Goal: Transaction & Acquisition: Obtain resource

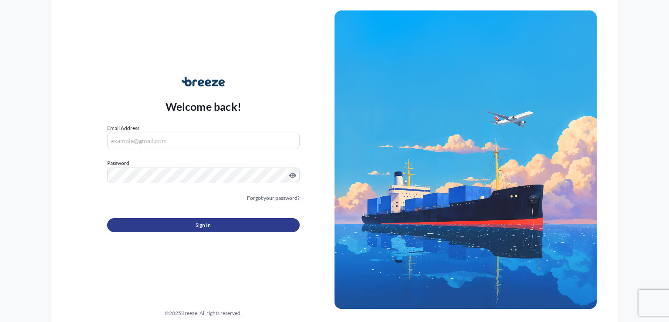
type input "[EMAIL_ADDRESS][DOMAIN_NAME]"
click at [193, 219] on button "Sign In" at bounding box center [203, 225] width 193 height 14
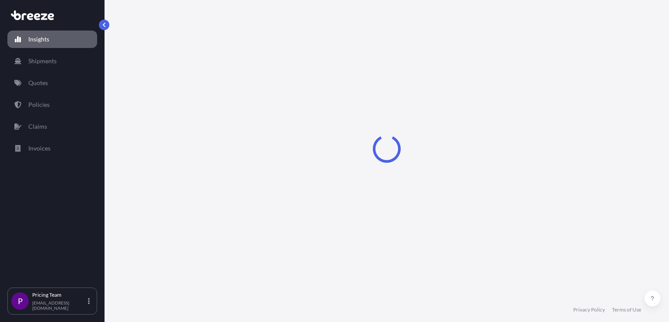
select select "2025"
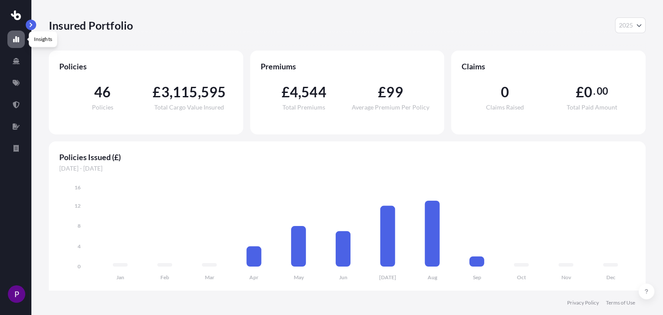
click at [16, 40] on icon at bounding box center [16, 39] width 6 height 6
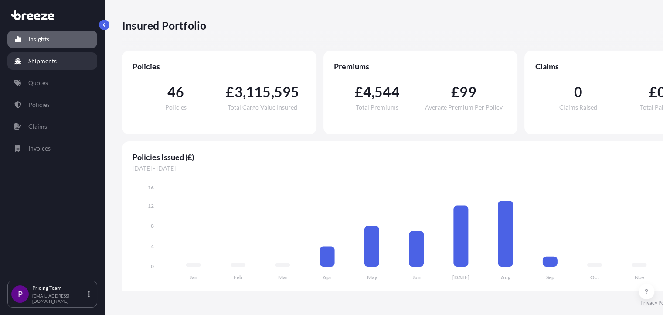
click at [31, 64] on p "Shipments" at bounding box center [42, 61] width 28 height 9
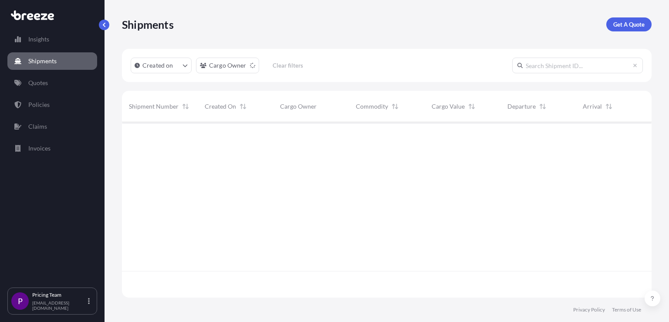
scroll to position [200, 523]
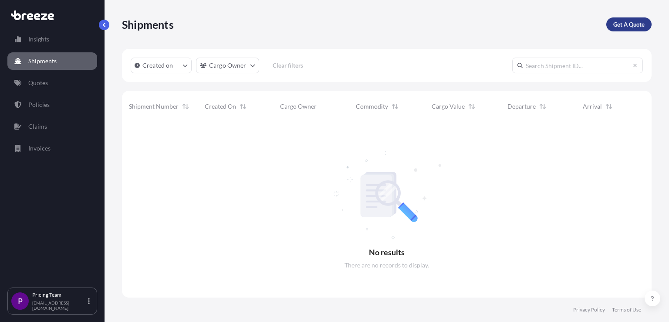
click at [625, 27] on p "Get A Quote" at bounding box center [629, 24] width 31 height 9
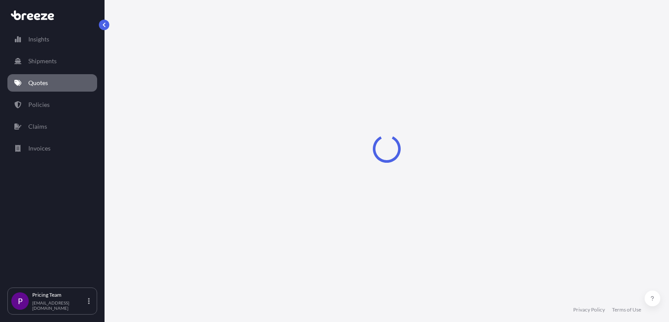
scroll to position [13, 0]
select select "Sea"
select select "1"
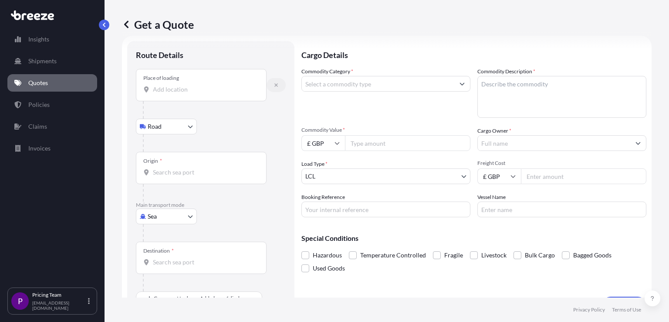
click at [276, 84] on icon "button" at bounding box center [276, 84] width 3 height 3
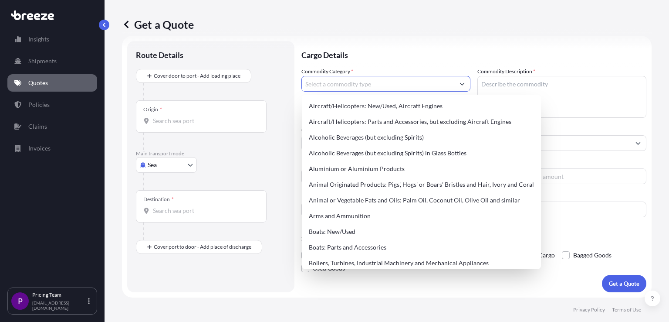
click at [360, 81] on input "Commodity Category *" at bounding box center [378, 84] width 153 height 16
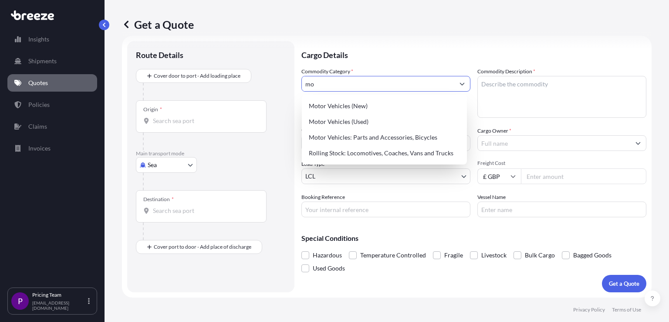
type input "m"
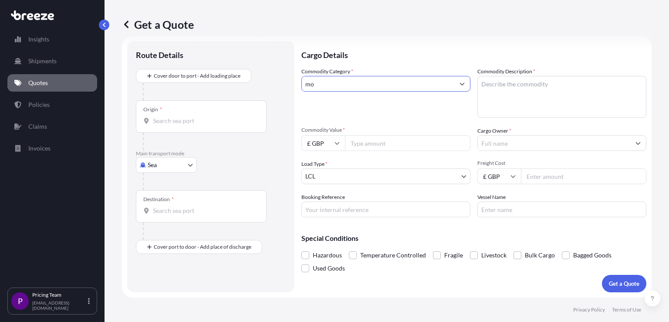
type input "m"
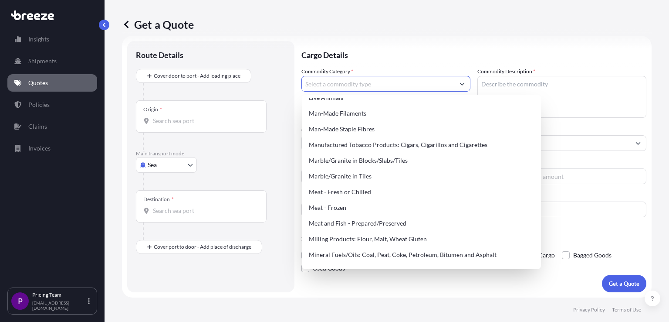
scroll to position [1051, 0]
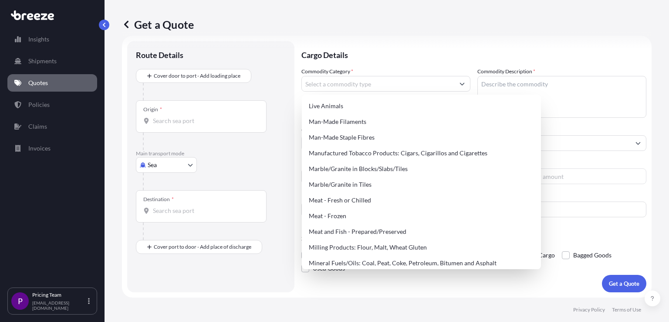
click at [380, 61] on p "Cargo Details" at bounding box center [474, 54] width 345 height 26
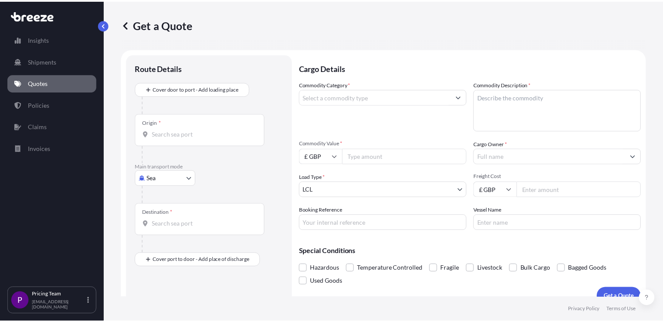
scroll to position [13, 0]
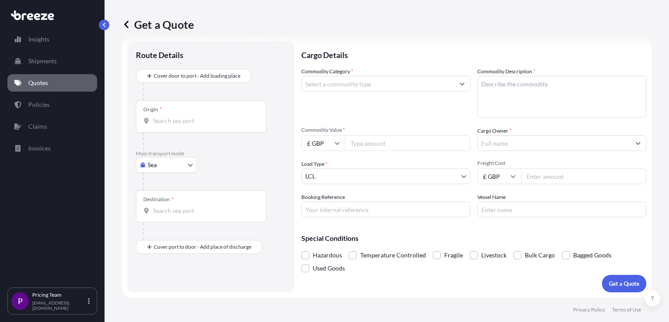
click at [170, 168] on body "Insights Shipments Quotes Policies Claims Invoices P Pricing Team [EMAIL_ADDRES…" at bounding box center [334, 161] width 669 height 322
click at [163, 221] on span "Road" at bounding box center [160, 218] width 14 height 9
select select "Road"
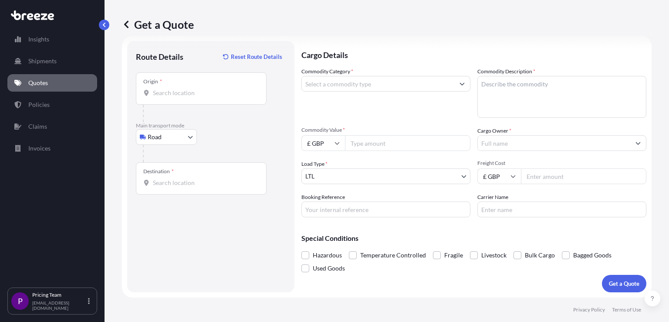
click at [183, 87] on div "Origin *" at bounding box center [201, 88] width 131 height 32
click at [183, 88] on input "Origin *" at bounding box center [204, 92] width 103 height 9
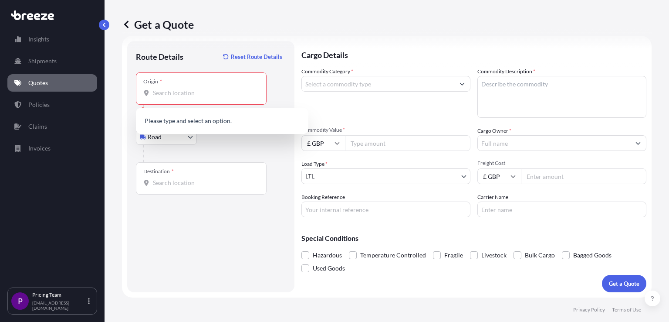
click at [218, 148] on div at bounding box center [214, 153] width 143 height 17
click at [195, 92] on input "Origin * Please select an origin" at bounding box center [204, 92] width 103 height 9
click at [211, 144] on div "Road Sea Air Road Rail" at bounding box center [211, 137] width 150 height 16
click at [181, 94] on input "Origin * Please select an origin" at bounding box center [204, 92] width 103 height 9
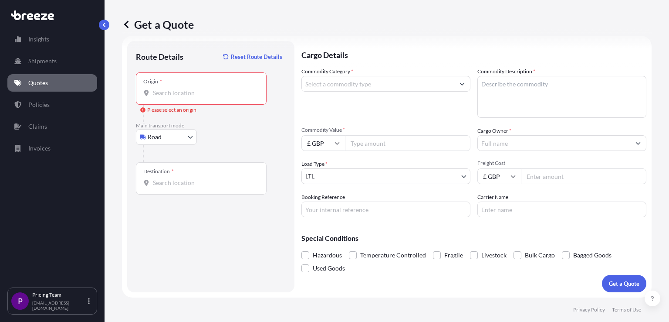
click at [227, 155] on div at bounding box center [214, 153] width 143 height 17
click at [460, 83] on icon "Show suggestions" at bounding box center [462, 83] width 5 height 5
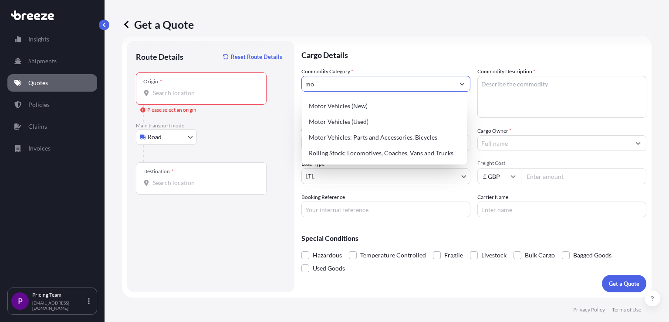
type input "m"
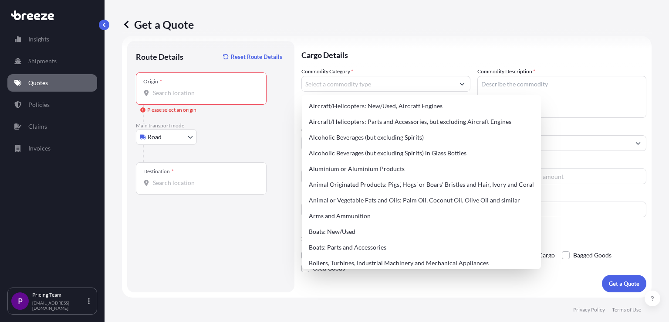
click at [249, 238] on div "Route Details Reset Route Details Place of loading Road Road Rail Origin * Plea…" at bounding box center [211, 167] width 150 height 234
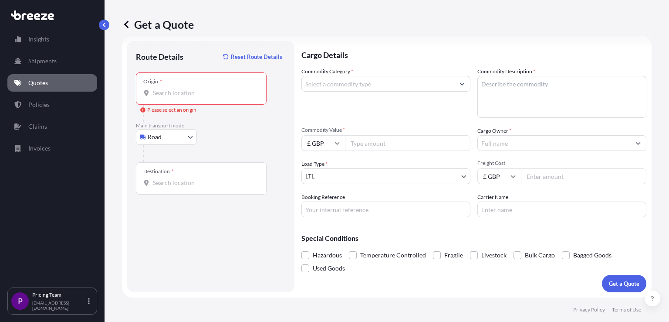
click at [328, 146] on input "£ GBP" at bounding box center [324, 143] width 44 height 16
click at [319, 204] on div "$ USD" at bounding box center [323, 203] width 37 height 17
type input "$ USD"
click at [357, 143] on input "Commodity Value *" at bounding box center [408, 143] width 126 height 16
type input "5000"
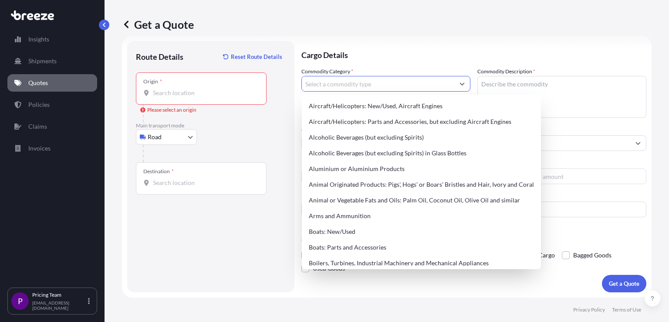
click at [460, 85] on icon "Show suggestions" at bounding box center [462, 83] width 5 height 5
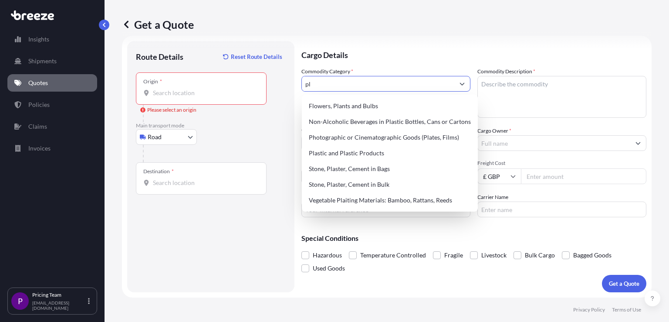
type input "p"
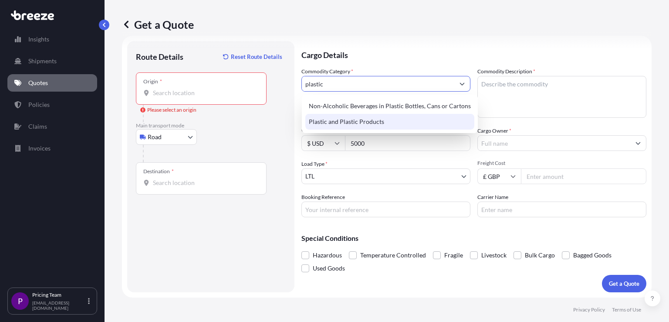
click at [340, 120] on div "Plastic and Plastic Products" at bounding box center [389, 122] width 169 height 16
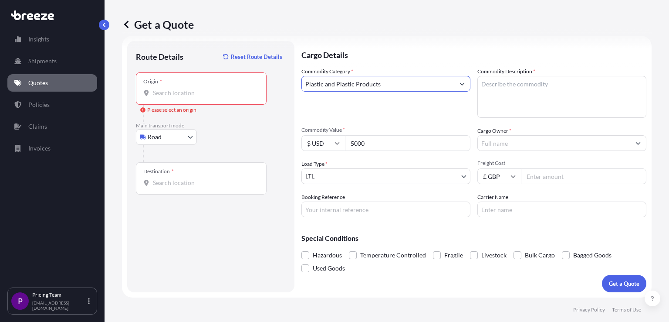
type input "Plastic and Plastic Products"
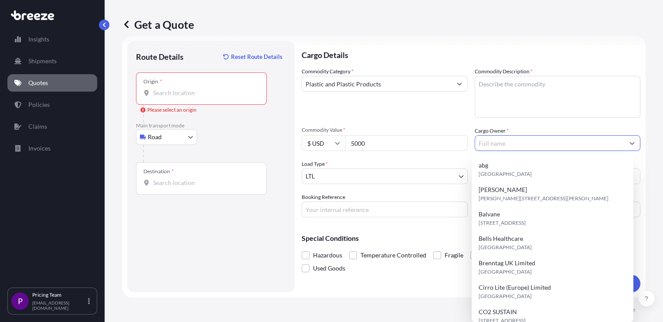
click at [631, 144] on button "Show suggestions" at bounding box center [632, 143] width 16 height 16
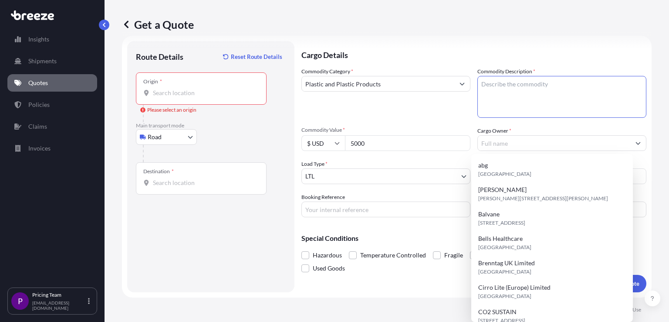
click at [503, 94] on textarea "Commodity Description *" at bounding box center [562, 97] width 169 height 42
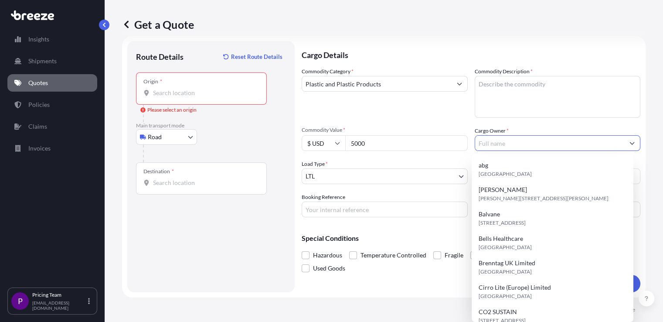
click at [493, 144] on input "Cargo Owner *" at bounding box center [549, 143] width 149 height 16
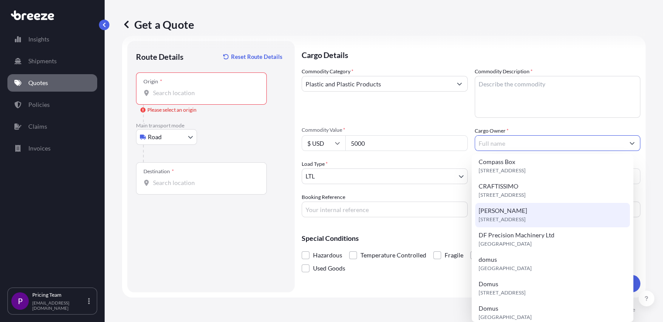
scroll to position [0, 0]
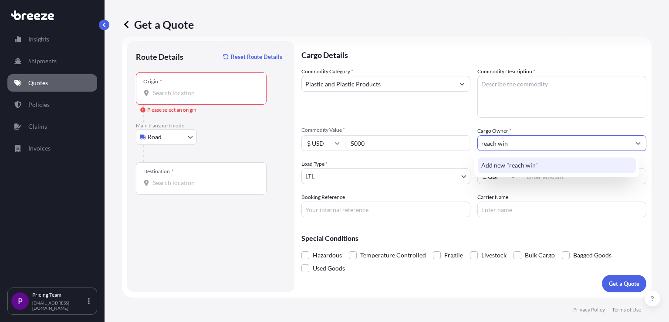
click at [517, 163] on span "Add new "reach win"" at bounding box center [510, 165] width 57 height 9
type input "r"
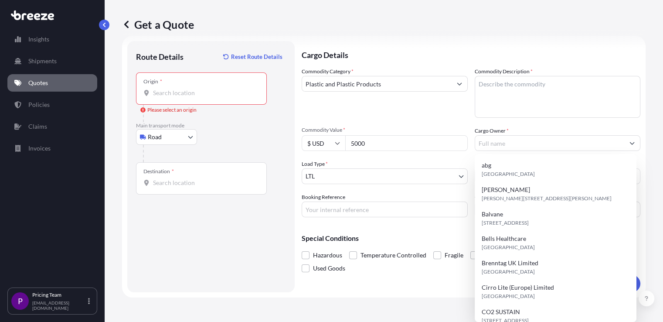
click at [458, 119] on div "Commodity Category * Plastic and Plastic Products Commodity Description * Commo…" at bounding box center [471, 142] width 339 height 150
click at [508, 145] on input "Cargo Owner *" at bounding box center [549, 143] width 149 height 16
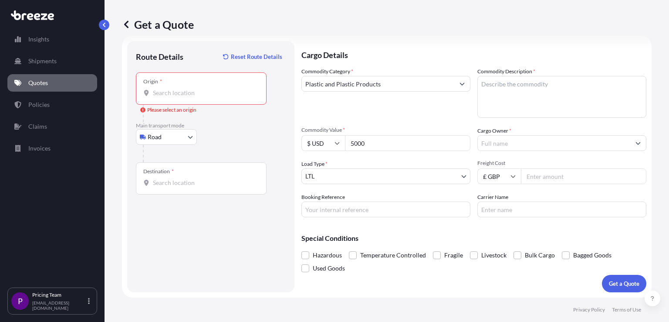
click at [462, 118] on div "Commodity Category * Plastic and Plastic Products Commodity Description * Commo…" at bounding box center [474, 142] width 345 height 150
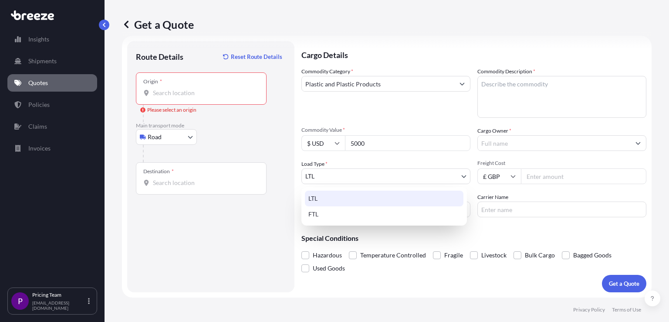
click at [460, 175] on body "Insights Shipments Quotes Policies Claims Invoices P Pricing Team [EMAIL_ADDRES…" at bounding box center [334, 161] width 669 height 322
click at [344, 197] on div "LTL" at bounding box center [384, 198] width 159 height 16
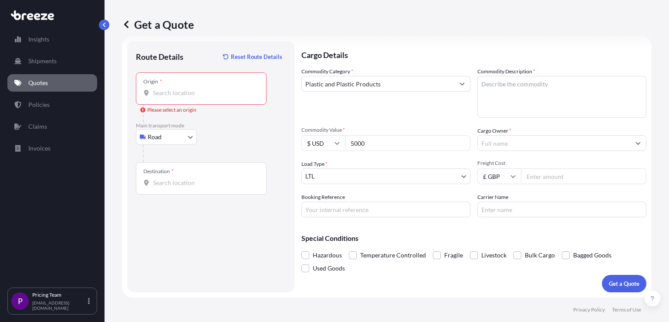
click at [414, 119] on div "Commodity Category * Plastic and Plastic Products Commodity Description * Commo…" at bounding box center [474, 142] width 345 height 150
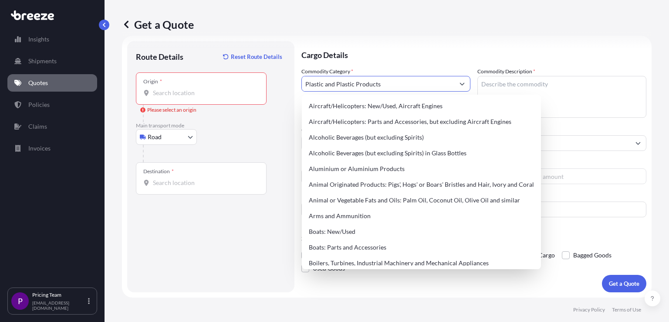
click at [455, 85] on button "Show suggestions" at bounding box center [463, 84] width 16 height 16
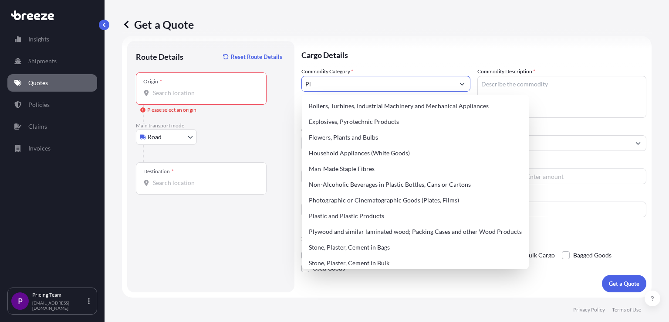
type input "P"
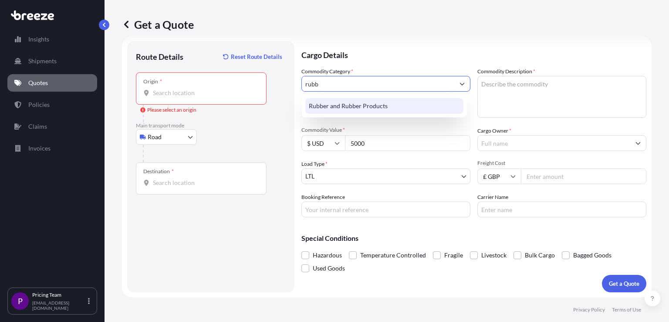
click at [364, 105] on div "Rubber and Rubber Products" at bounding box center [384, 106] width 158 height 16
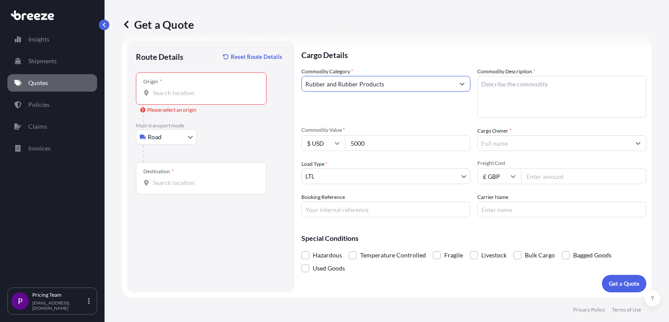
type input "Rubber and Rubber Products"
click at [336, 98] on div "Commodity Category * Rubber and Rubber Products" at bounding box center [386, 92] width 169 height 51
click at [234, 84] on div "Origin *" at bounding box center [201, 88] width 131 height 32
click at [234, 88] on input "Origin * Please select an origin" at bounding box center [204, 92] width 103 height 9
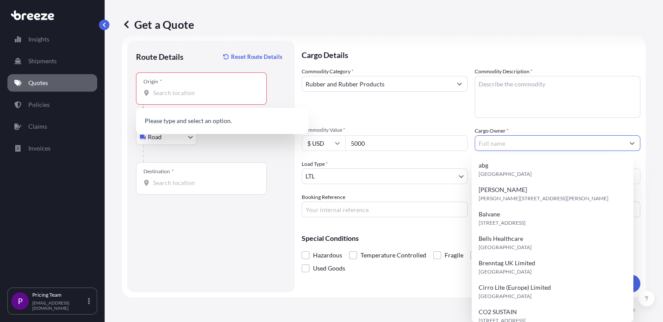
click at [630, 143] on button "Show suggestions" at bounding box center [632, 143] width 16 height 16
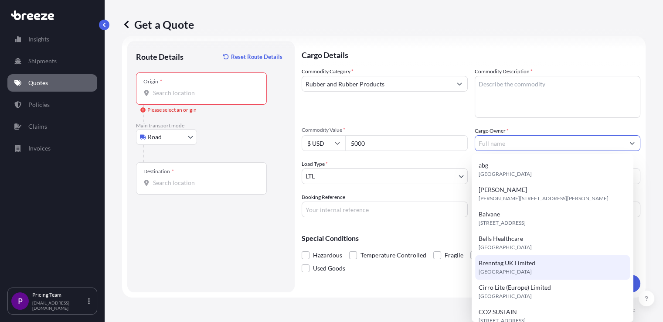
scroll to position [199, 0]
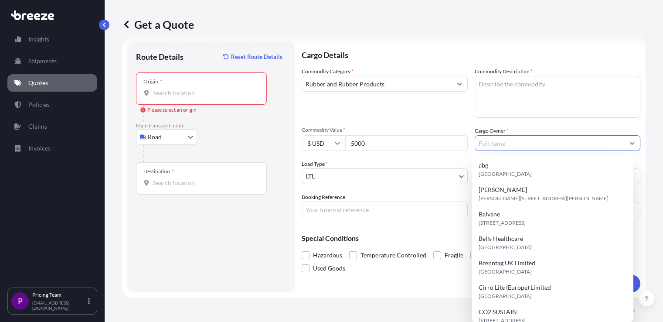
click at [631, 139] on button "Show suggestions" at bounding box center [632, 143] width 16 height 16
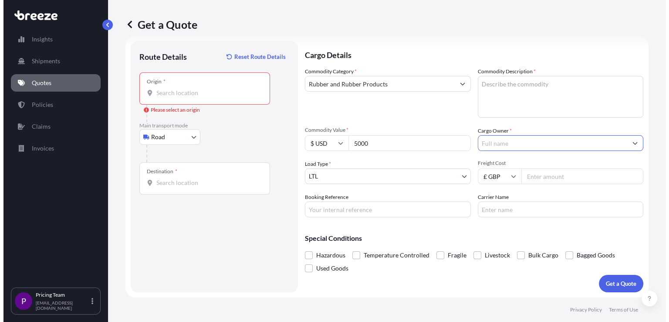
scroll to position [0, 0]
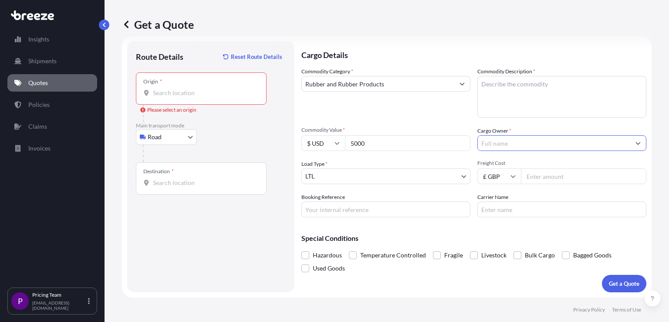
click at [509, 137] on input "Cargo Owner *" at bounding box center [554, 143] width 153 height 16
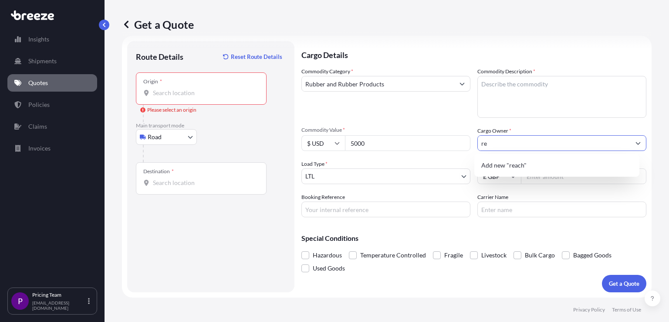
type input "r"
drag, startPoint x: 556, startPoint y: 142, endPoint x: 460, endPoint y: 138, distance: 95.9
click at [460, 138] on div "Commodity Category * Rubber and Rubber Products Commodity Description * Commodi…" at bounding box center [474, 142] width 345 height 150
paste input "each Win International Logistics Ltd"
type input "Reach Win International Logistics Ltd"
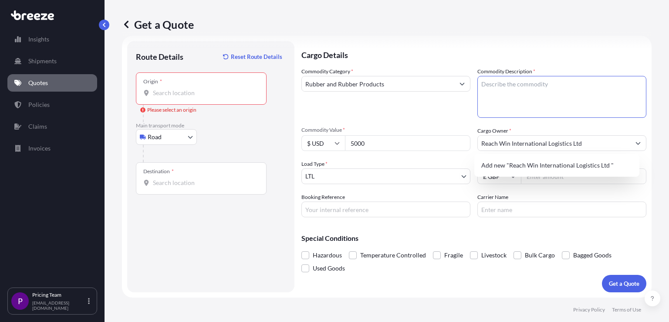
click at [552, 114] on textarea "Commodity Description *" at bounding box center [562, 97] width 169 height 42
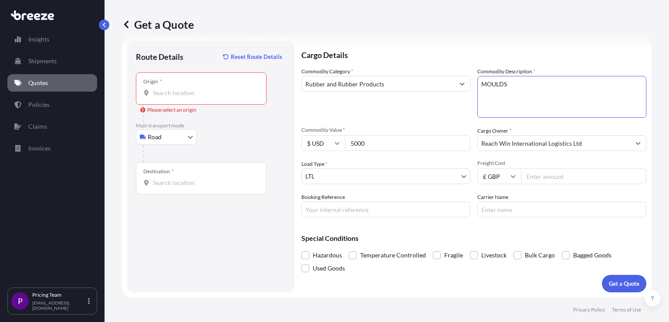
type textarea "MOULDS"
click at [505, 177] on input "£ GBP" at bounding box center [500, 176] width 44 height 16
click at [417, 194] on div "Booking Reference" at bounding box center [386, 205] width 169 height 24
click at [369, 208] on input "Booking Reference" at bounding box center [386, 209] width 169 height 16
click at [448, 208] on input "MOULDS / REACH WIN / UK PORT TO DOOR COVER" at bounding box center [386, 209] width 169 height 16
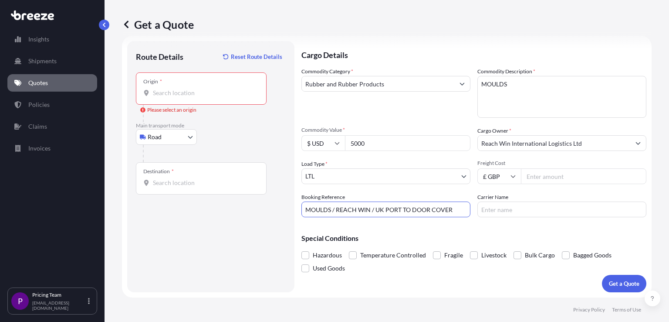
type input "MOULDS / REACH WIN / UK PORT TO DOOR COVER"
click at [493, 209] on input "Carrier Name" at bounding box center [562, 209] width 169 height 16
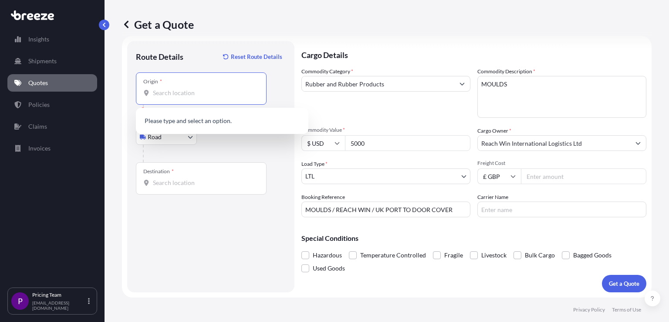
click at [211, 92] on input "Origin * Please select an origin" at bounding box center [204, 92] width 103 height 9
click at [190, 87] on div "Origin *" at bounding box center [201, 88] width 131 height 32
click at [190, 88] on input "Origin * Please select an origin" at bounding box center [204, 92] width 103 height 9
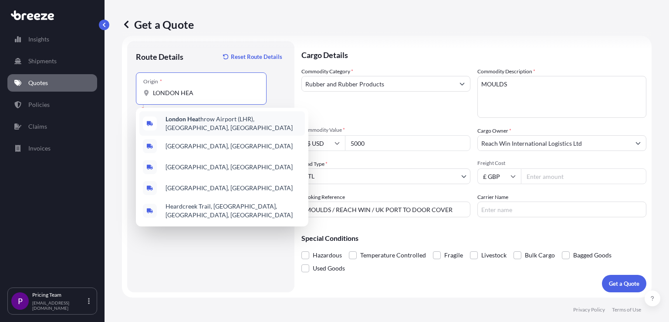
click at [219, 121] on span "[GEOGRAPHIC_DATA] (LHR), [GEOGRAPHIC_DATA], [GEOGRAPHIC_DATA]" at bounding box center [234, 123] width 136 height 17
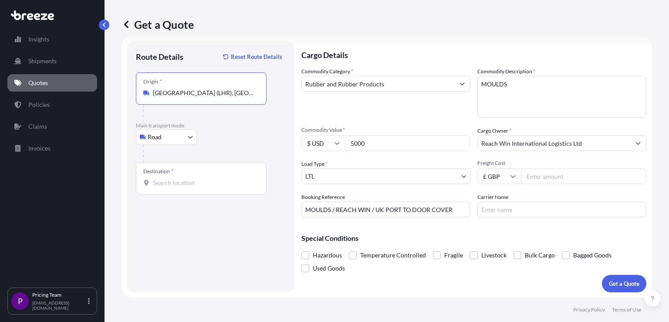
type input "[GEOGRAPHIC_DATA] (LHR), [GEOGRAPHIC_DATA], [GEOGRAPHIC_DATA]"
click at [169, 173] on div "Destination *" at bounding box center [158, 171] width 31 height 7
click at [169, 178] on input "Destination *" at bounding box center [204, 182] width 103 height 9
type input "Banbury OX16, [GEOGRAPHIC_DATA]"
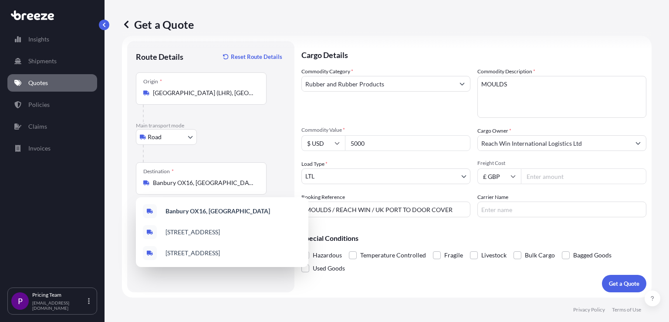
click at [371, 278] on div "Cargo Details Commodity Category * Rubber and Rubber Products Commodity Descrip…" at bounding box center [474, 166] width 345 height 251
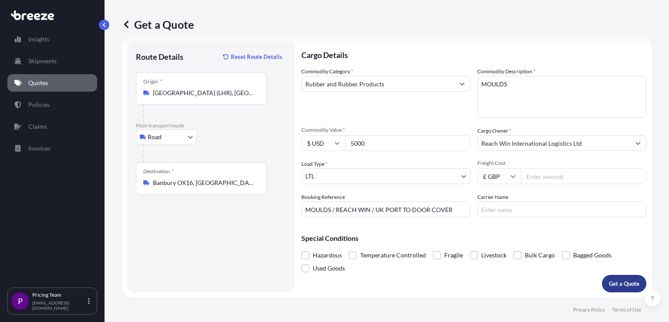
click at [603, 278] on button "Get a Quote" at bounding box center [624, 283] width 44 height 17
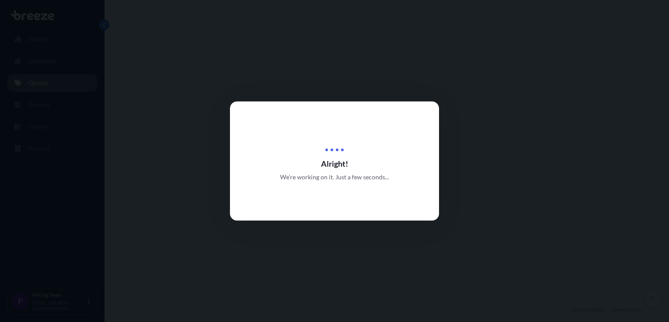
select select "Road"
select select "1"
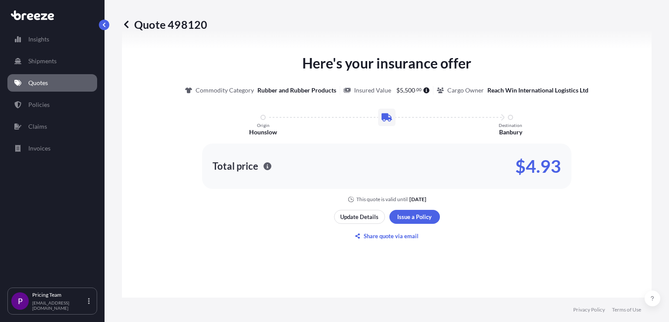
scroll to position [411, 0]
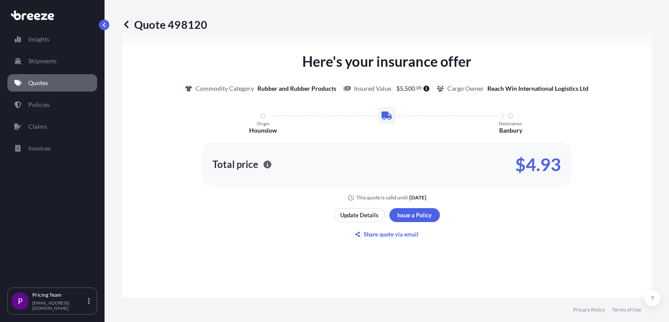
click at [126, 27] on icon at bounding box center [126, 24] width 9 height 9
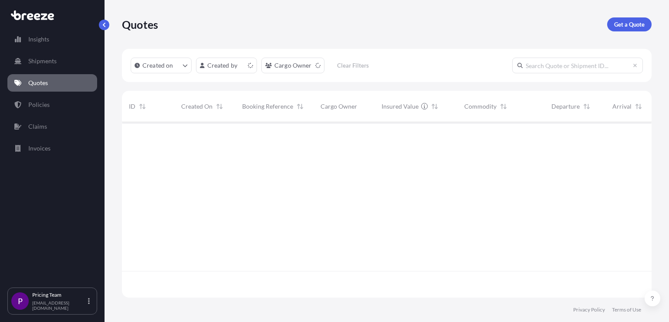
scroll to position [173, 523]
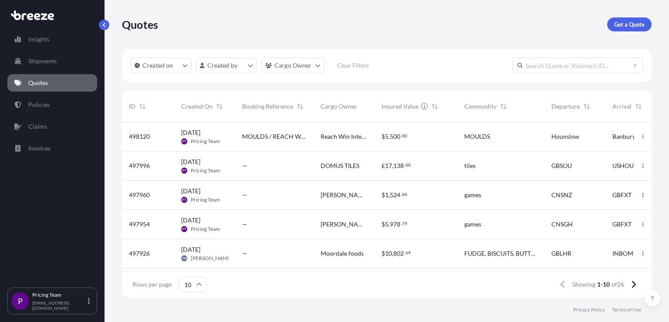
click at [142, 134] on span "498120" at bounding box center [139, 136] width 21 height 9
select select "Road"
select select "1"
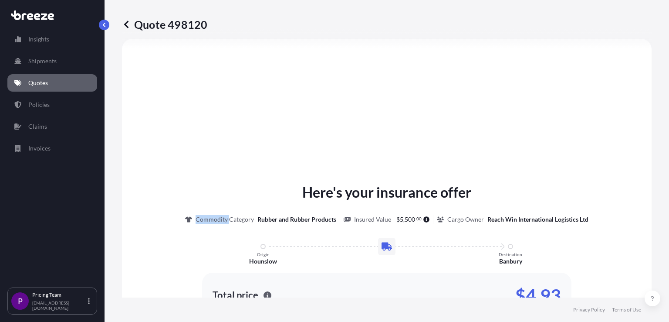
scroll to position [241, 0]
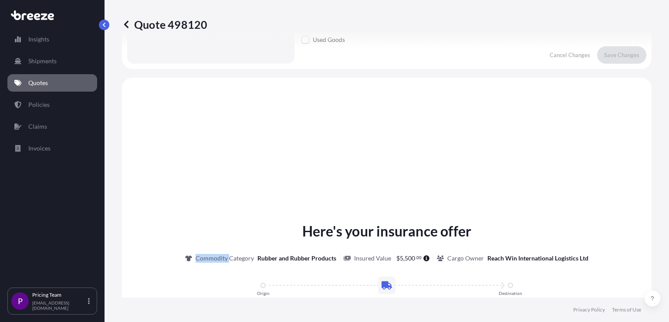
click at [126, 25] on icon at bounding box center [126, 23] width 4 height 7
